Goal: Information Seeking & Learning: Find specific fact

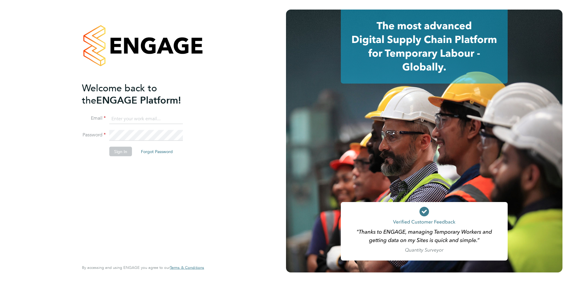
click at [165, 120] on input at bounding box center [146, 118] width 74 height 11
type input "michelle.suchley@berryrecruitment.co.uk"
click at [114, 147] on button "Sign In" at bounding box center [120, 152] width 23 height 10
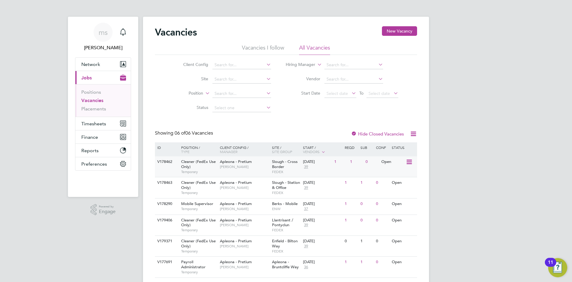
click at [230, 167] on span "[PERSON_NAME]" at bounding box center [244, 166] width 49 height 5
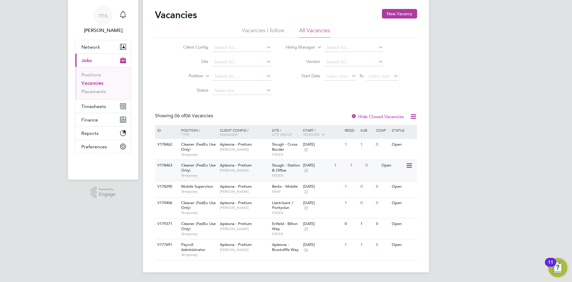
click at [239, 174] on div "Apleona - Pretium Tracy Sellick" at bounding box center [244, 167] width 52 height 15
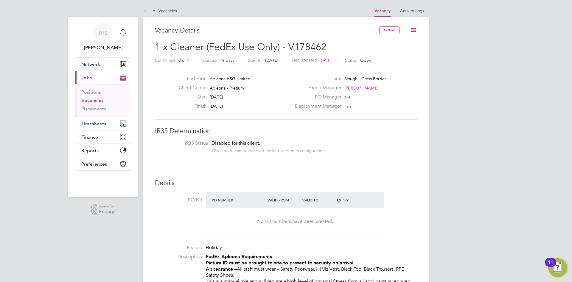
click at [296, 43] on span "1 x Cleaner (FedEx Use Only) - V178462" at bounding box center [241, 47] width 172 height 12
copy span "V178462"
drag, startPoint x: 345, startPoint y: 78, endPoint x: 391, endPoint y: 84, distance: 46.6
click at [391, 84] on div "Site Slough - Station & Office" at bounding box center [355, 79] width 128 height 9
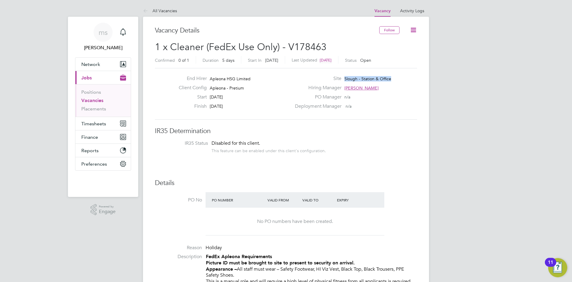
copy span "Slough - Station & Office"
click at [97, 65] on span "Network" at bounding box center [90, 64] width 19 height 6
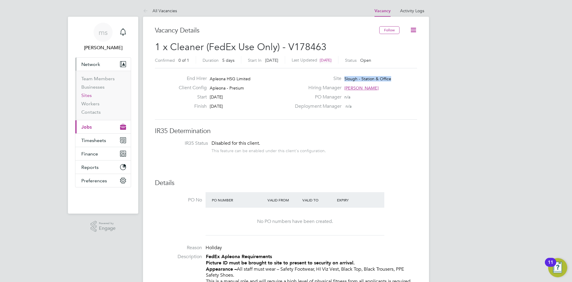
click at [91, 94] on link "Sites" at bounding box center [86, 95] width 10 height 6
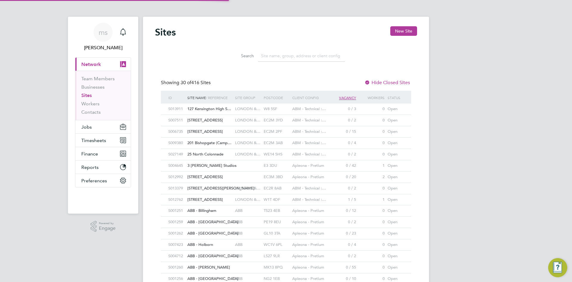
scroll to position [11, 29]
click at [309, 58] on input at bounding box center [301, 56] width 87 height 12
paste input "Slough - Station & Office"
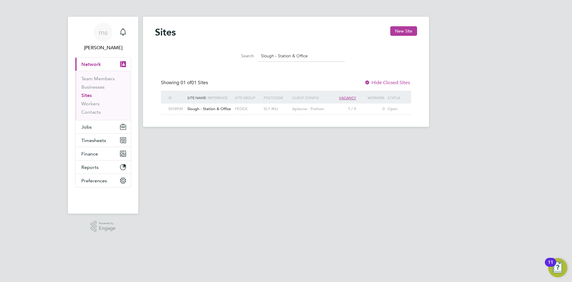
type input "Slough - Station & Office"
click at [214, 109] on span "Slough - Station & Office" at bounding box center [209, 108] width 44 height 5
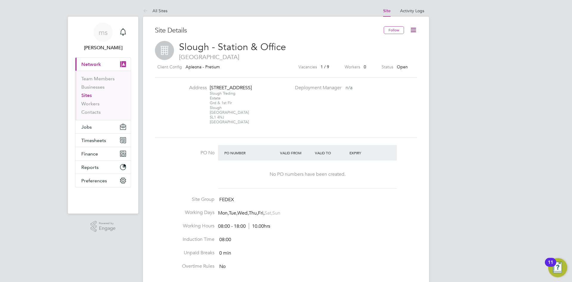
drag, startPoint x: 221, startPoint y: 125, endPoint x: 212, endPoint y: 88, distance: 38.0
click at [212, 88] on div "[STREET_ADDRESS]" at bounding box center [228, 105] width 37 height 40
click at [212, 88] on div "[STREET_ADDRESS]" at bounding box center [228, 88] width 37 height 6
drag, startPoint x: 209, startPoint y: 86, endPoint x: 224, endPoint y: 124, distance: 40.8
click at [224, 124] on li "Address [STREET_ADDRESS]" at bounding box center [232, 108] width 117 height 46
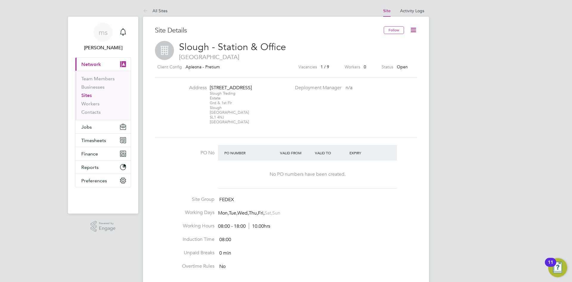
copy div "[STREET_ADDRESS]"
click at [341, 40] on div "Site Details" at bounding box center [269, 33] width 229 height 15
